Goal: Task Accomplishment & Management: Use online tool/utility

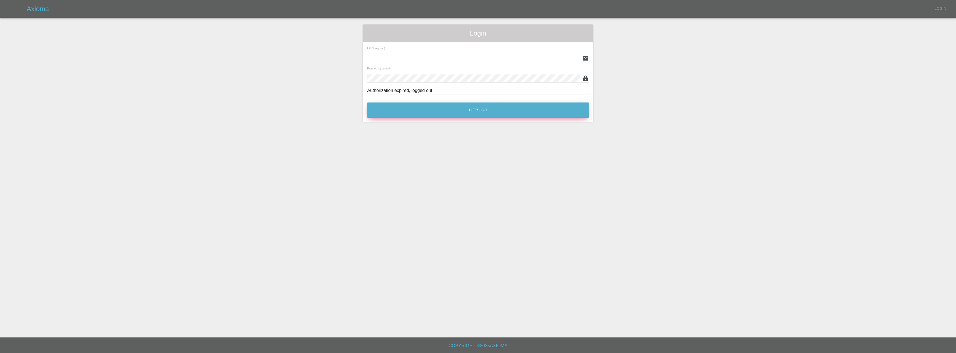
type input "[EMAIL_ADDRESS][DOMAIN_NAME]"
click at [429, 109] on button "Let's Go" at bounding box center [478, 110] width 222 height 15
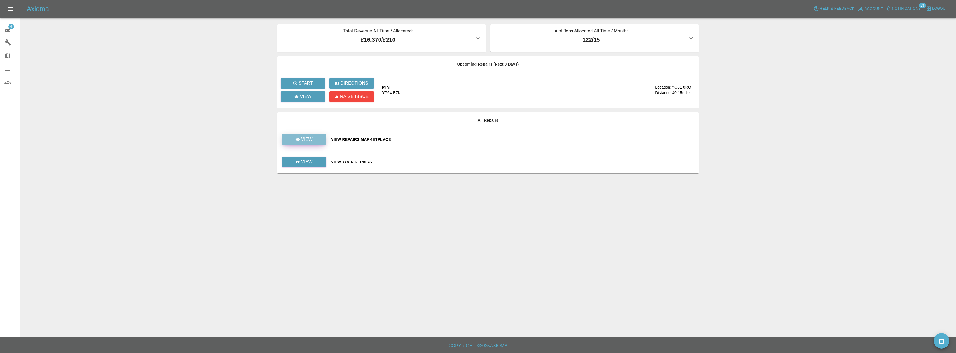
click at [314, 143] on link "View" at bounding box center [304, 139] width 44 height 11
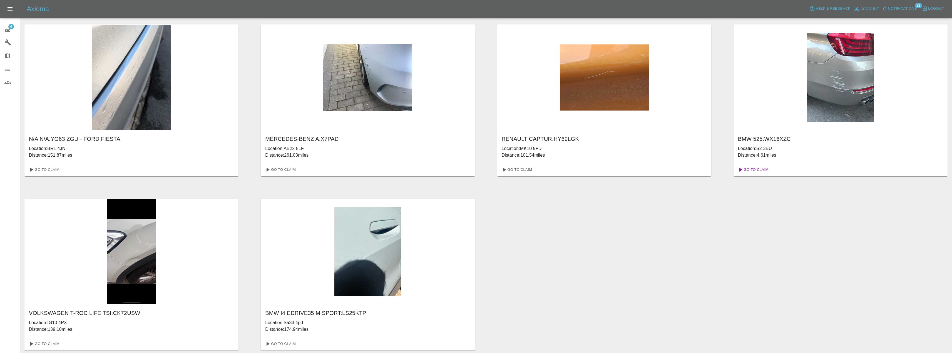
click at [749, 171] on link "Go To Claim" at bounding box center [752, 169] width 34 height 9
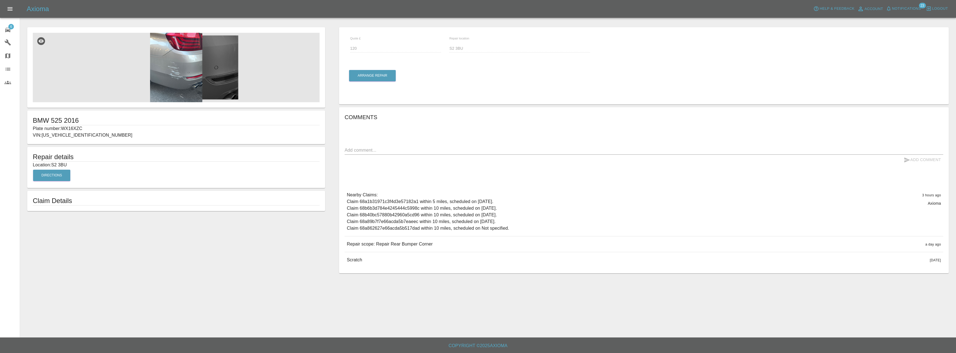
click at [65, 165] on p "Location: S2 3BU" at bounding box center [176, 165] width 287 height 7
click at [65, 164] on p "Location: S2 3BU" at bounding box center [176, 165] width 287 height 7
drag, startPoint x: 78, startPoint y: 161, endPoint x: 64, endPoint y: 164, distance: 14.1
click at [64, 164] on div "Repair details Location: S2 3BU Directions" at bounding box center [176, 167] width 298 height 41
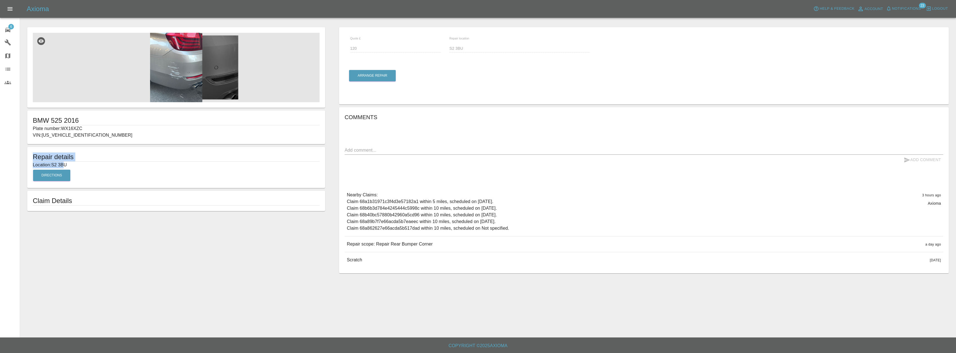
click at [64, 164] on p "Location: S2 3BU" at bounding box center [176, 165] width 287 height 7
drag, startPoint x: 71, startPoint y: 164, endPoint x: 53, endPoint y: 166, distance: 17.4
click at [53, 166] on p "Location: S2 3BU" at bounding box center [176, 165] width 287 height 7
click at [381, 66] on div "Arrange Repair" at bounding box center [372, 75] width 47 height 23
click at [379, 76] on button "Arrange Repair" at bounding box center [372, 75] width 47 height 11
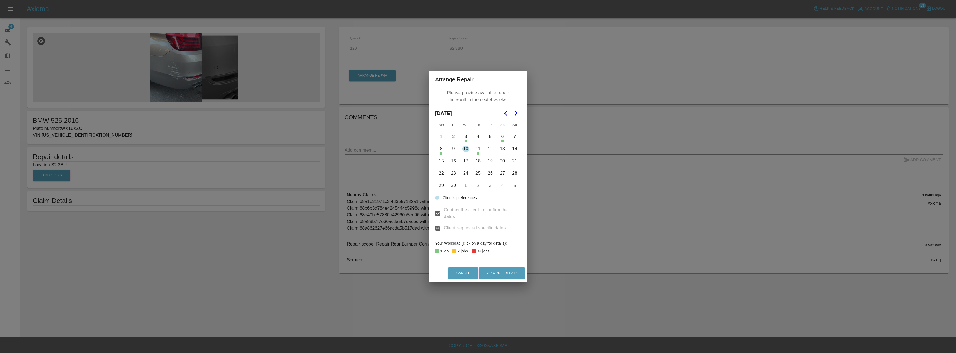
click at [468, 149] on button "10" at bounding box center [466, 149] width 12 height 12
click at [492, 147] on button "12" at bounding box center [490, 149] width 12 height 12
click at [453, 187] on button "30" at bounding box center [454, 186] width 12 height 12
click at [438, 186] on button "29" at bounding box center [441, 186] width 12 height 12
drag, startPoint x: 509, startPoint y: 274, endPoint x: 511, endPoint y: 267, distance: 7.4
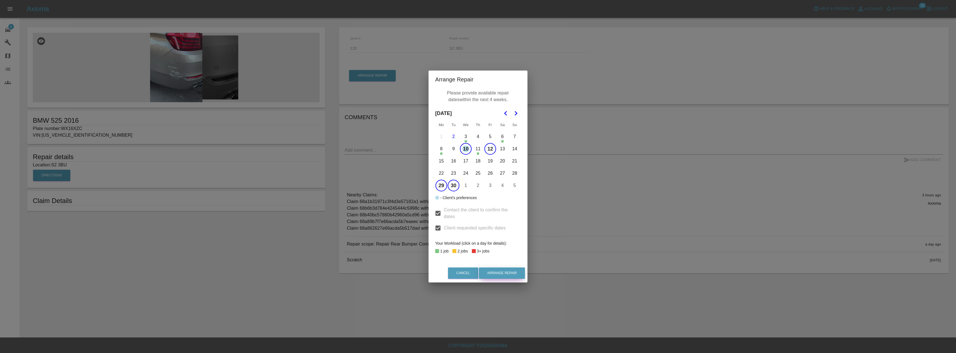
click at [510, 271] on button "Arrange Repair" at bounding box center [502, 273] width 46 height 11
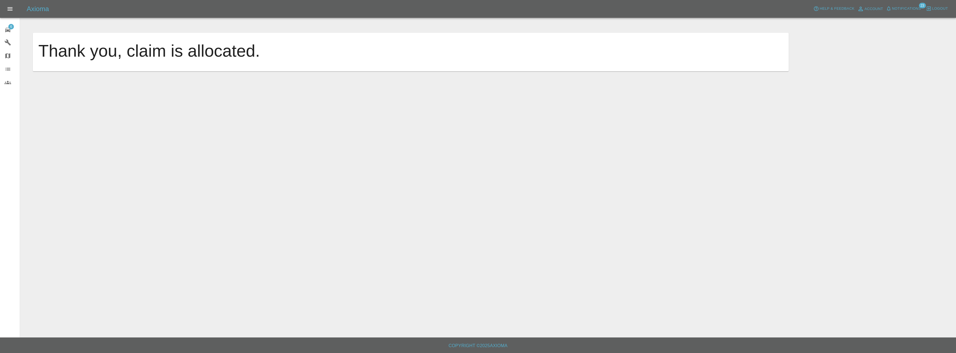
click at [9, 27] on span "6" at bounding box center [11, 27] width 6 height 6
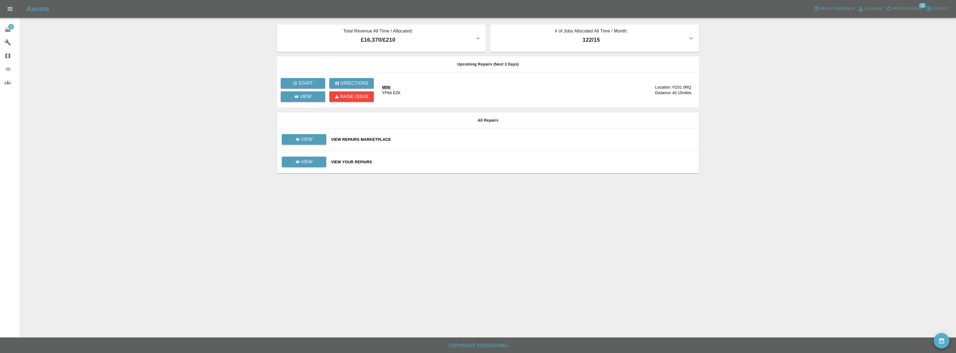
click at [297, 130] on td "View" at bounding box center [301, 139] width 49 height 23
click at [301, 143] on link "View" at bounding box center [304, 139] width 44 height 11
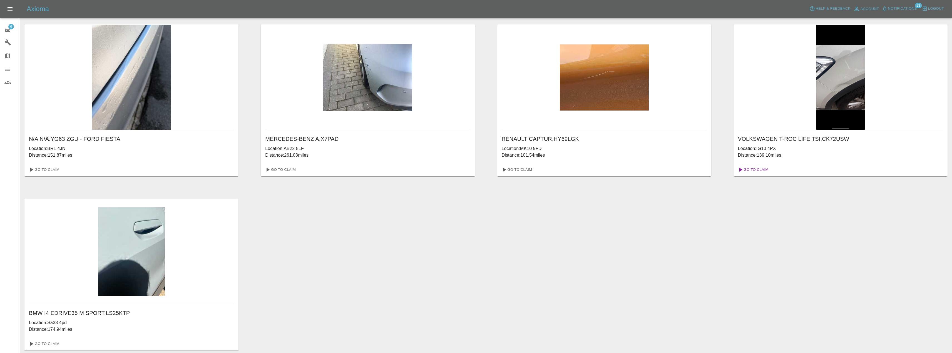
click at [753, 166] on link "Go To Claim" at bounding box center [752, 169] width 34 height 9
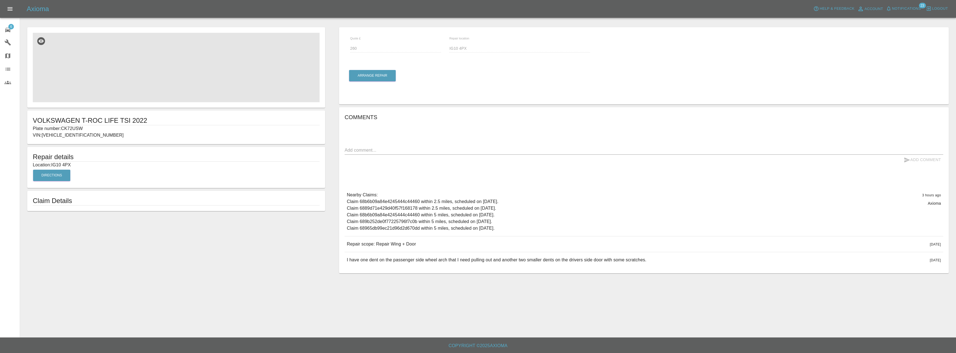
click at [182, 71] on img at bounding box center [176, 67] width 287 height 69
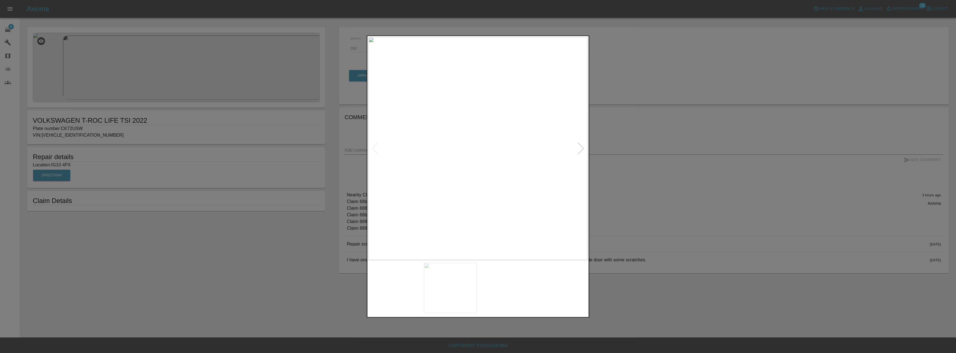
click at [444, 297] on img at bounding box center [450, 288] width 53 height 50
click at [491, 170] on img at bounding box center [477, 148] width 219 height 223
click at [402, 292] on img at bounding box center [394, 288] width 53 height 50
click at [454, 294] on img at bounding box center [450, 288] width 53 height 50
click at [395, 302] on img at bounding box center [394, 288] width 53 height 50
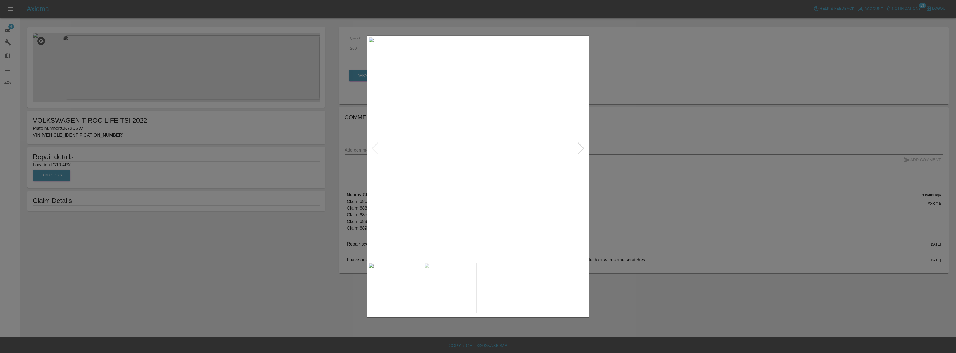
click at [302, 275] on div at bounding box center [478, 176] width 956 height 353
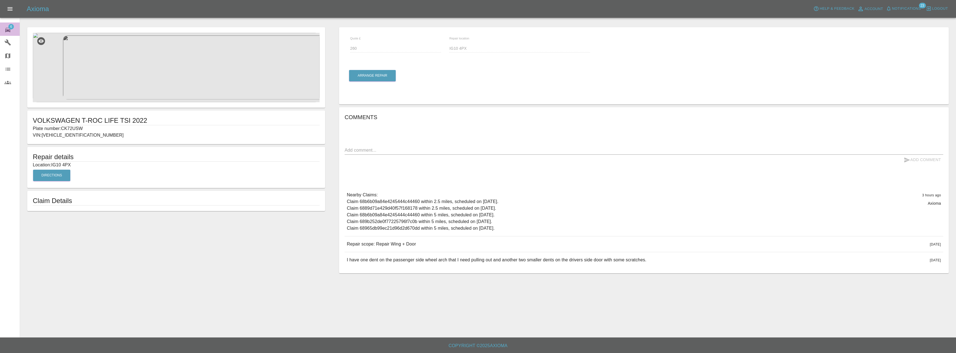
click at [11, 29] on span "6" at bounding box center [11, 27] width 6 height 6
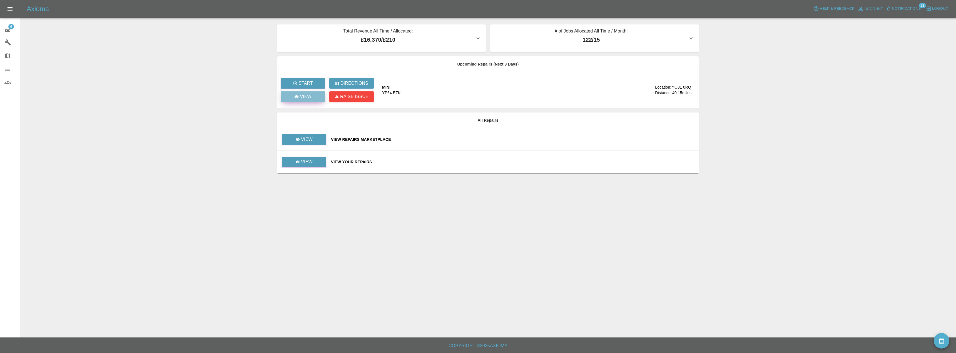
click at [313, 96] on link "View" at bounding box center [303, 96] width 44 height 11
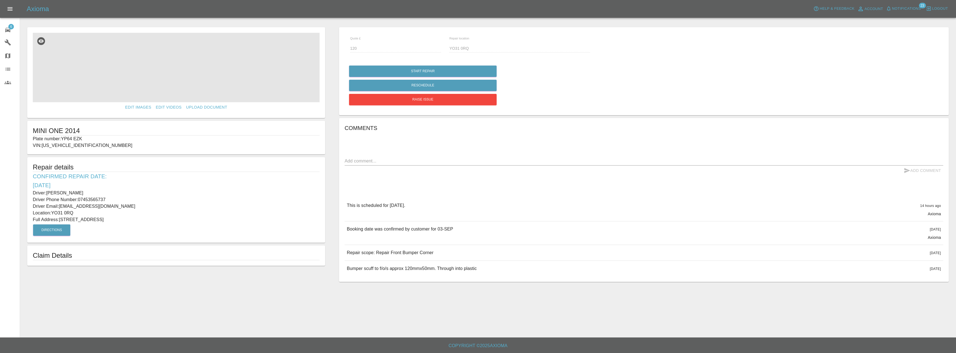
click at [177, 80] on img at bounding box center [176, 67] width 287 height 69
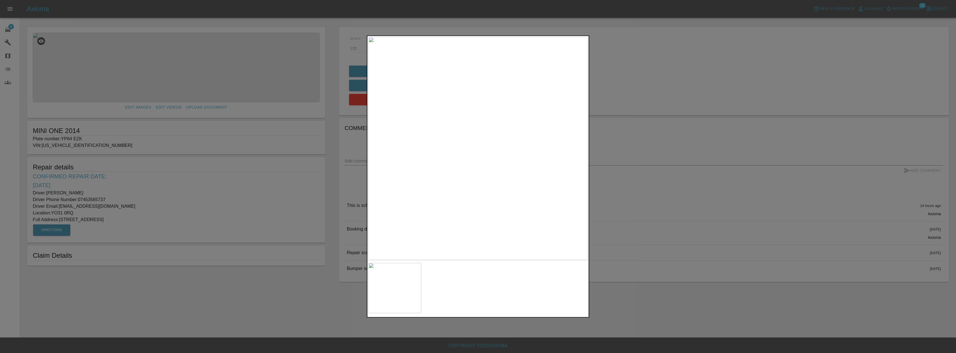
click at [216, 144] on div at bounding box center [478, 176] width 956 height 353
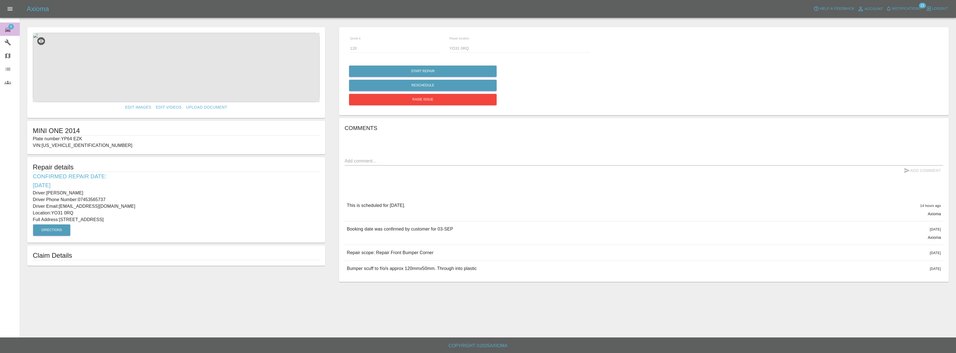
click at [7, 27] on icon at bounding box center [7, 30] width 7 height 7
